Goal: Task Accomplishment & Management: Manage account settings

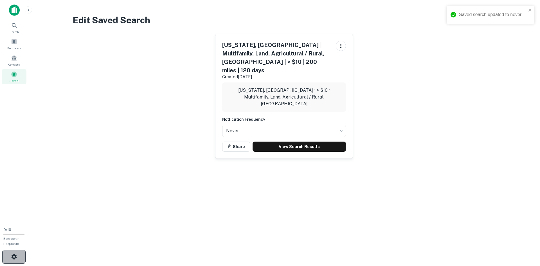
click at [17, 257] on button "button" at bounding box center [13, 257] width 23 height 14
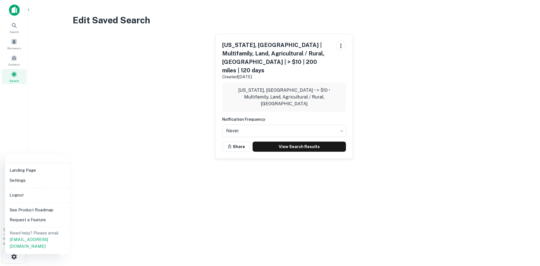
click at [23, 179] on li "Settings" at bounding box center [37, 180] width 60 height 10
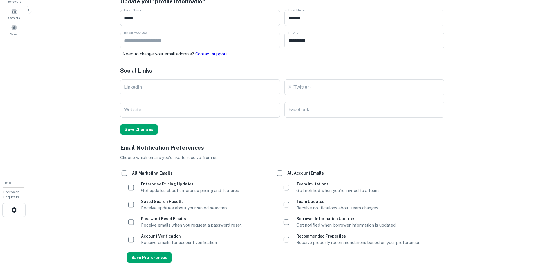
scroll to position [77, 0]
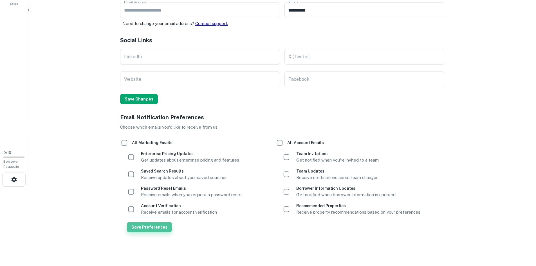
click at [160, 228] on button "Save Preferences" at bounding box center [149, 227] width 45 height 10
click at [527, 10] on icon "close" at bounding box center [526, 10] width 4 height 5
click at [161, 227] on button "Save Preferences" at bounding box center [149, 227] width 45 height 10
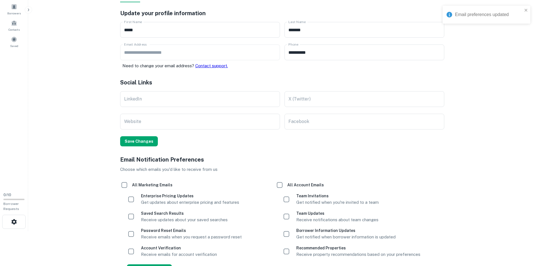
scroll to position [0, 0]
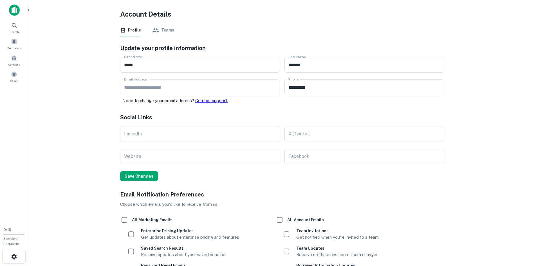
click at [16, 6] on img at bounding box center [14, 10] width 11 height 11
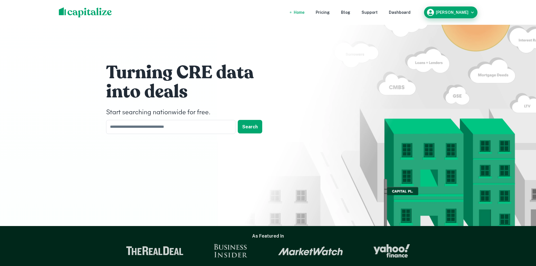
click at [467, 12] on h6 "[PERSON_NAME]" at bounding box center [452, 12] width 33 height 4
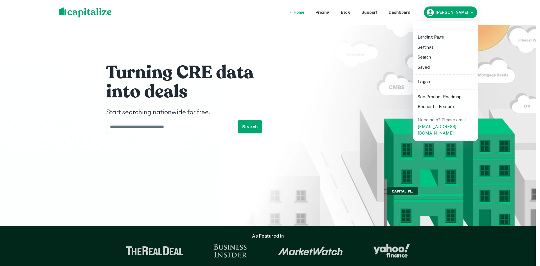
click at [433, 48] on li "Settings" at bounding box center [446, 47] width 60 height 10
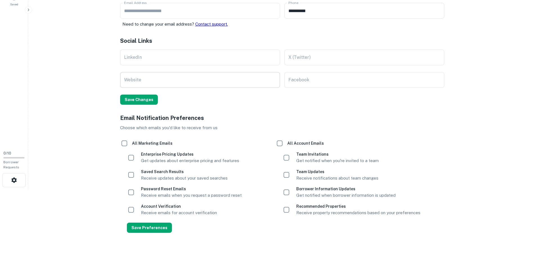
scroll to position [77, 0]
click at [22, 183] on button "button" at bounding box center [13, 180] width 23 height 14
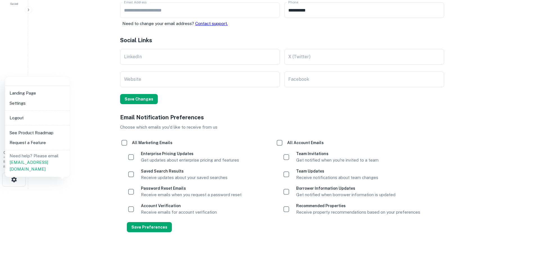
click at [105, 109] on div at bounding box center [270, 133] width 540 height 266
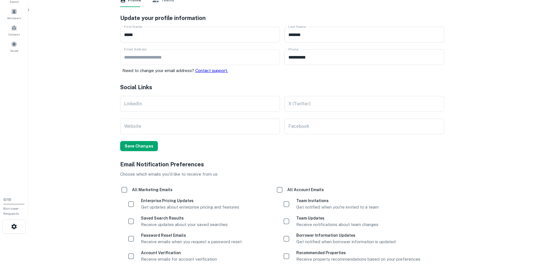
scroll to position [0, 0]
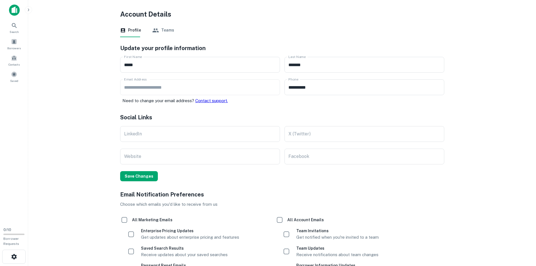
click at [15, 14] on img at bounding box center [14, 10] width 11 height 11
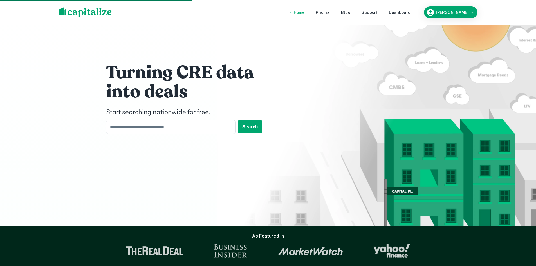
drag, startPoint x: 71, startPoint y: 251, endPoint x: 56, endPoint y: 85, distance: 167.1
click at [330, 12] on div "Pricing" at bounding box center [323, 12] width 14 height 6
